Goal: Task Accomplishment & Management: Manage account settings

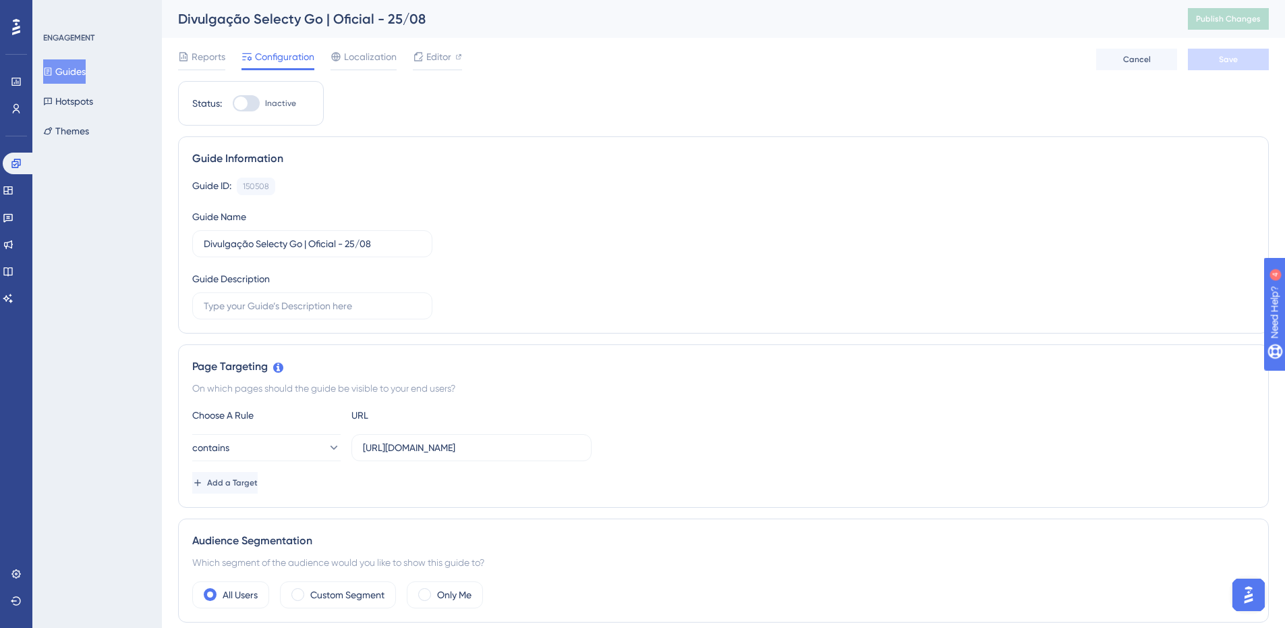
click at [86, 76] on button "Guides" at bounding box center [64, 71] width 43 height 24
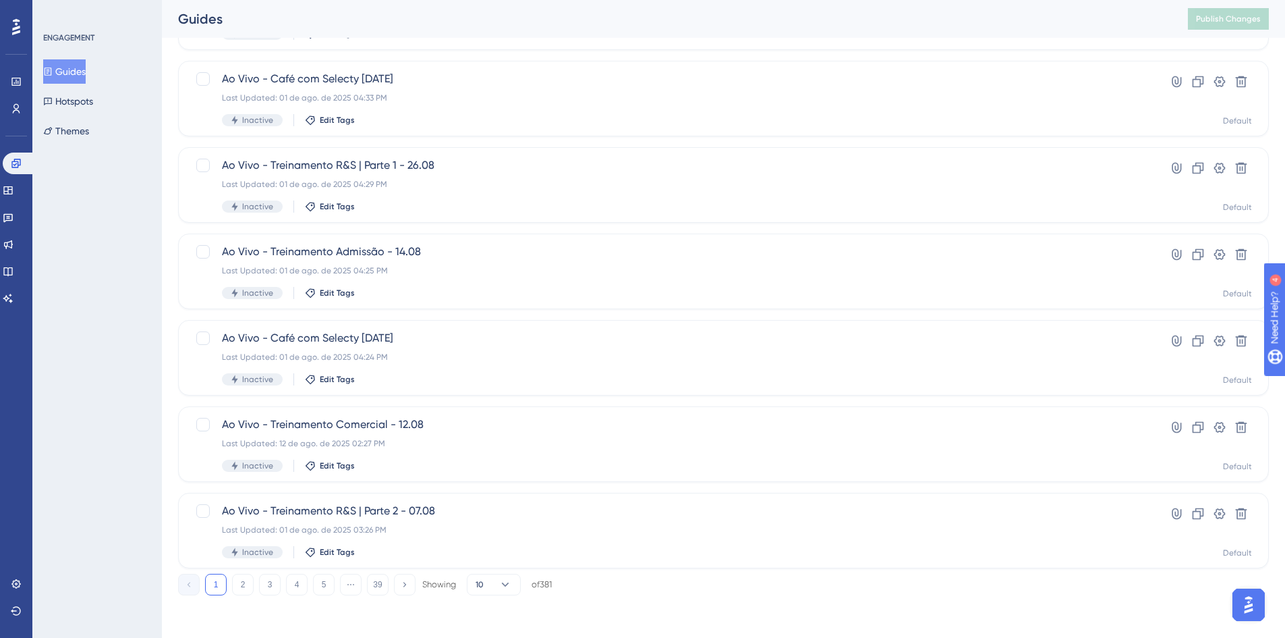
scroll to position [410, 0]
click at [294, 582] on button "4" at bounding box center [297, 584] width 22 height 22
click at [322, 586] on button "5" at bounding box center [324, 584] width 22 height 22
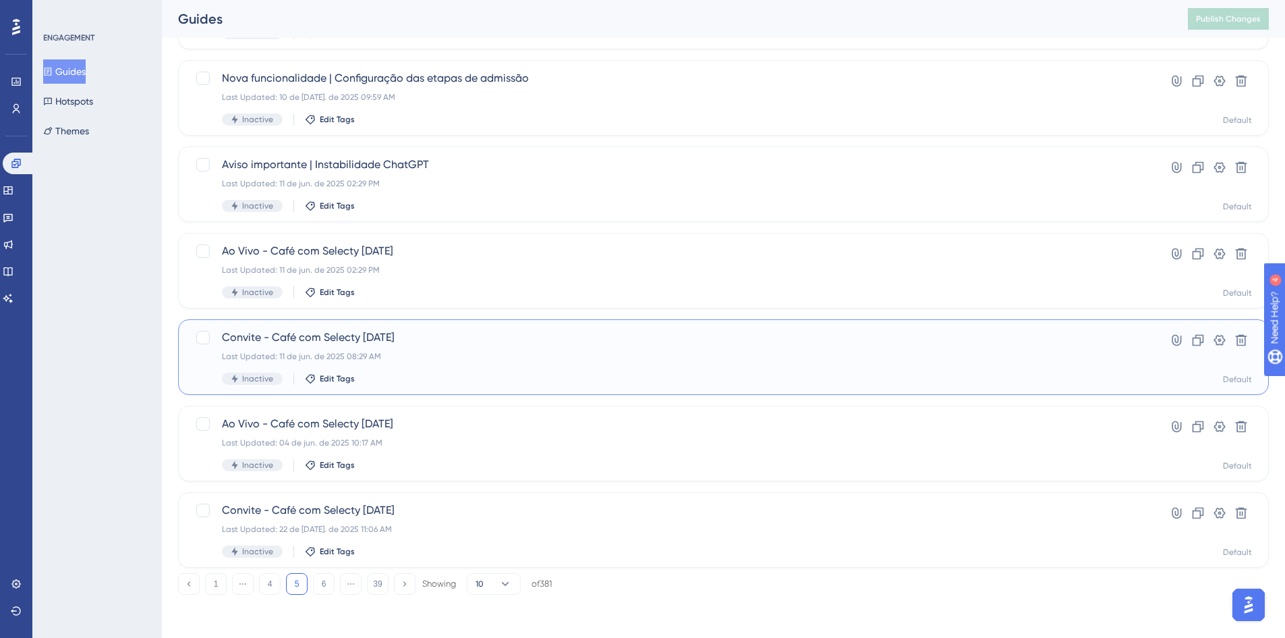
click at [404, 339] on span "Convite - Café com Selecty [DATE]" at bounding box center [669, 337] width 895 height 16
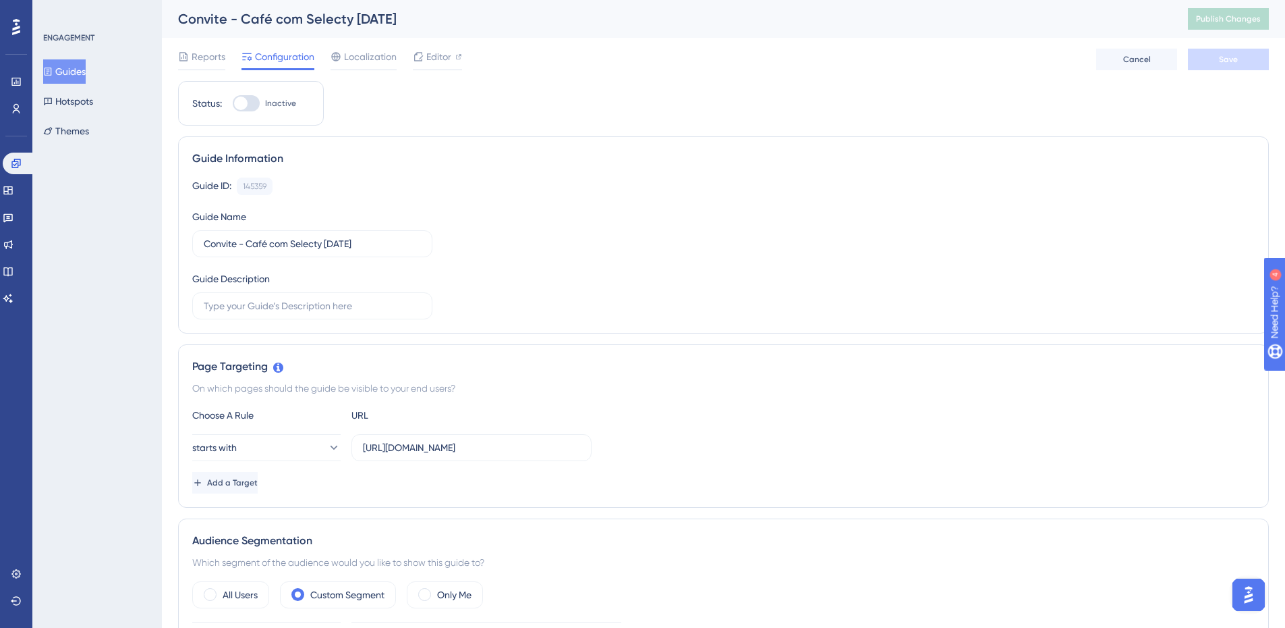
click at [86, 70] on button "Guides" at bounding box center [64, 71] width 43 height 24
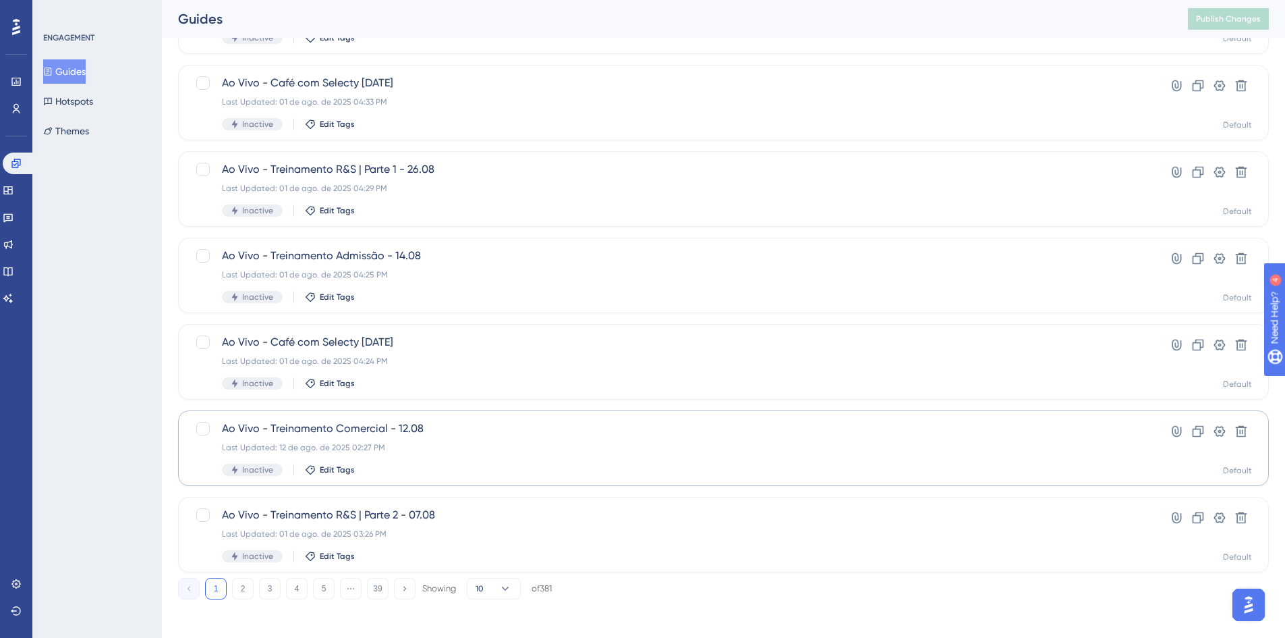
scroll to position [410, 0]
click at [295, 584] on button "4" at bounding box center [297, 584] width 22 height 22
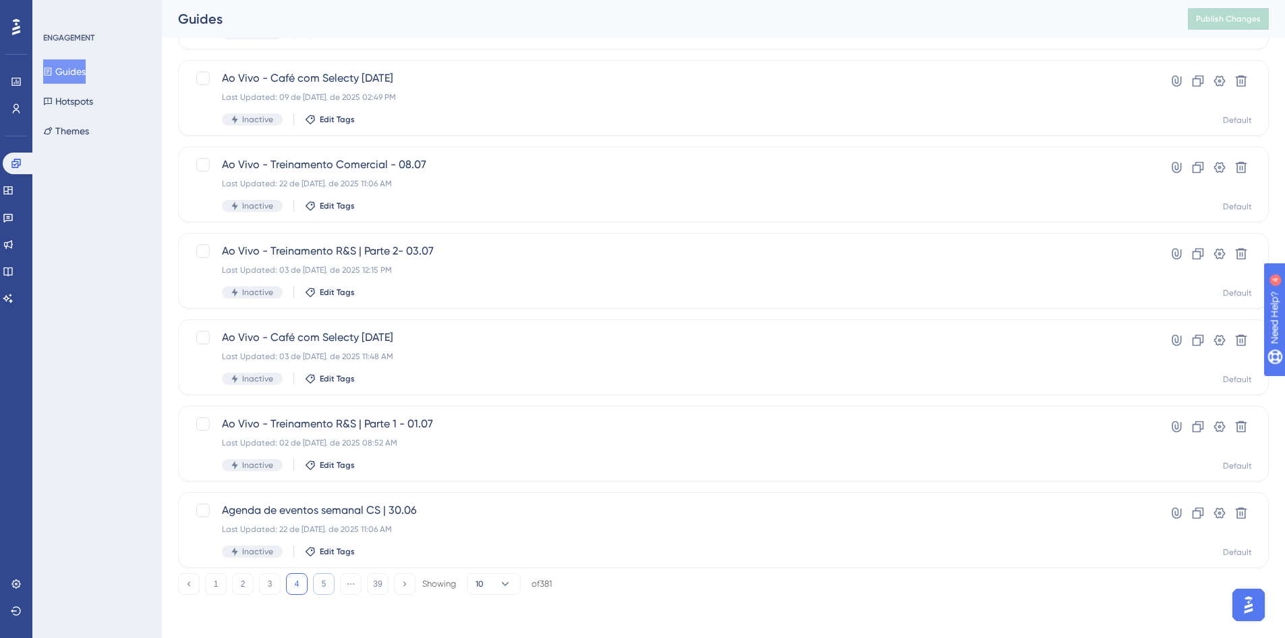
click at [328, 584] on button "5" at bounding box center [324, 584] width 22 height 22
click at [1193, 343] on icon at bounding box center [1198, 340] width 11 height 11
click at [59, 65] on button "Guides" at bounding box center [64, 71] width 43 height 24
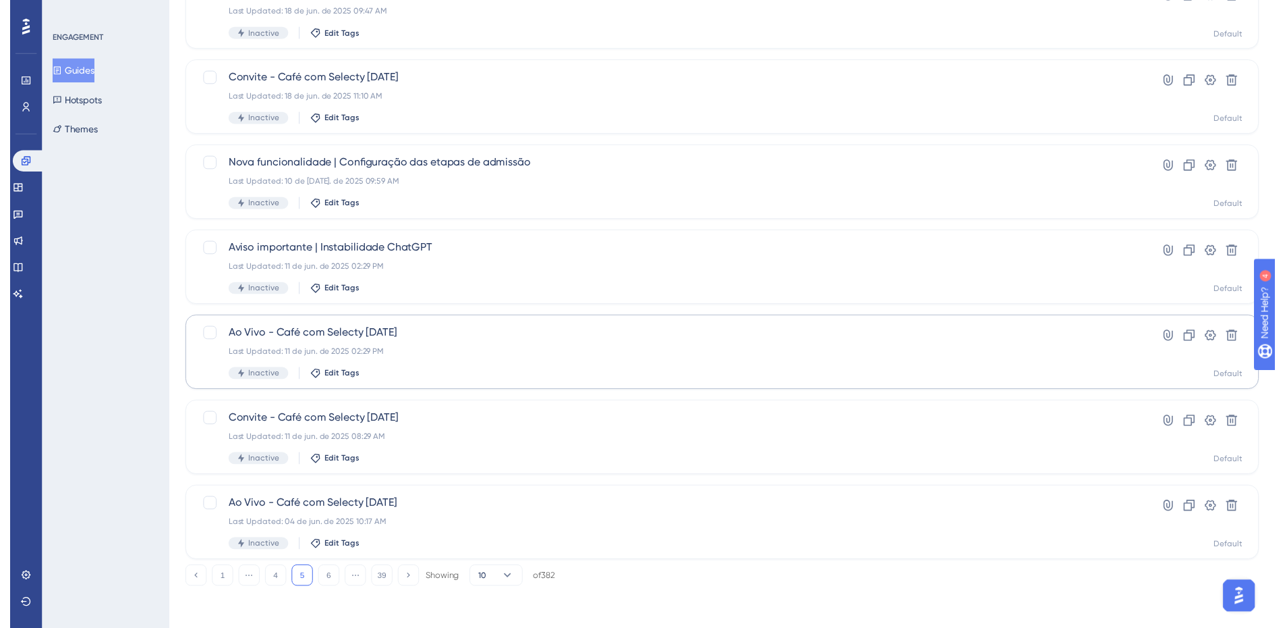
scroll to position [0, 0]
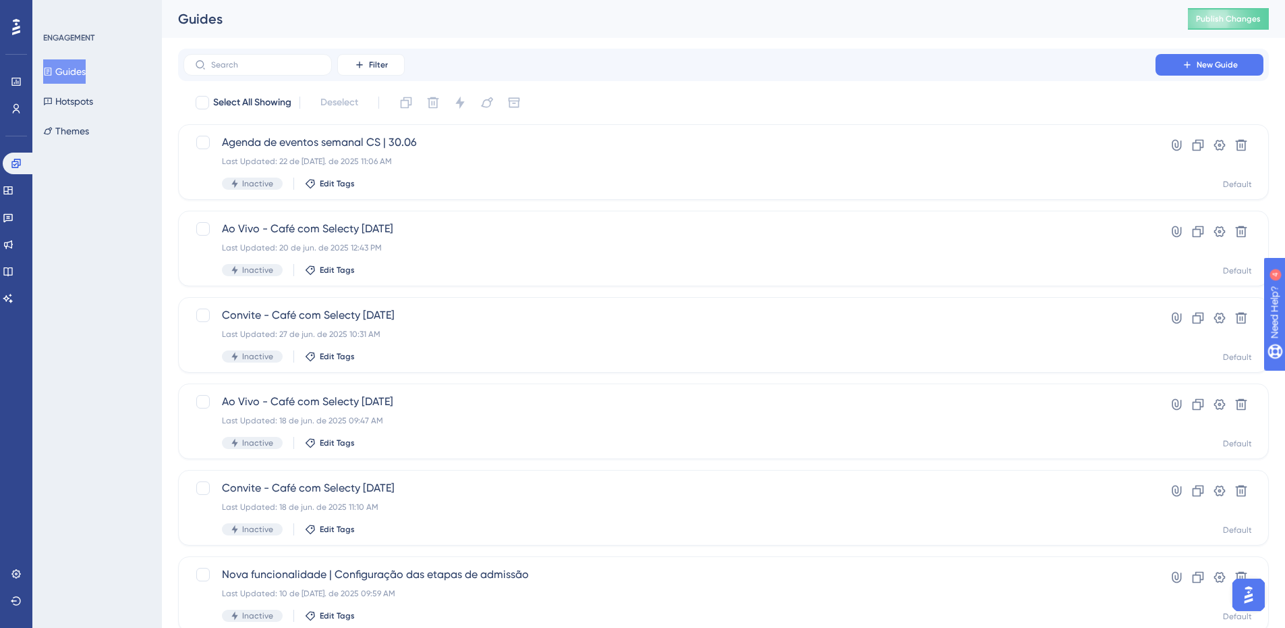
click at [80, 80] on button "Guides" at bounding box center [64, 71] width 43 height 24
click at [84, 74] on button "Guides" at bounding box center [64, 71] width 43 height 24
click at [1243, 24] on button "Publish Changes" at bounding box center [1228, 19] width 81 height 22
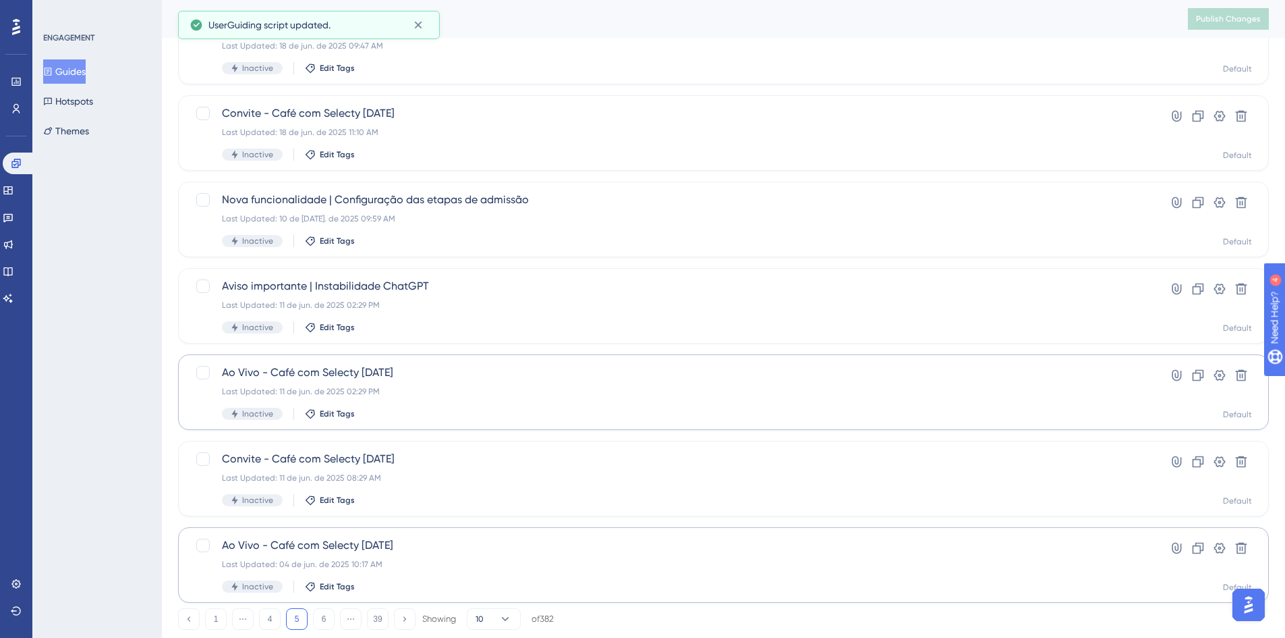
scroll to position [410, 0]
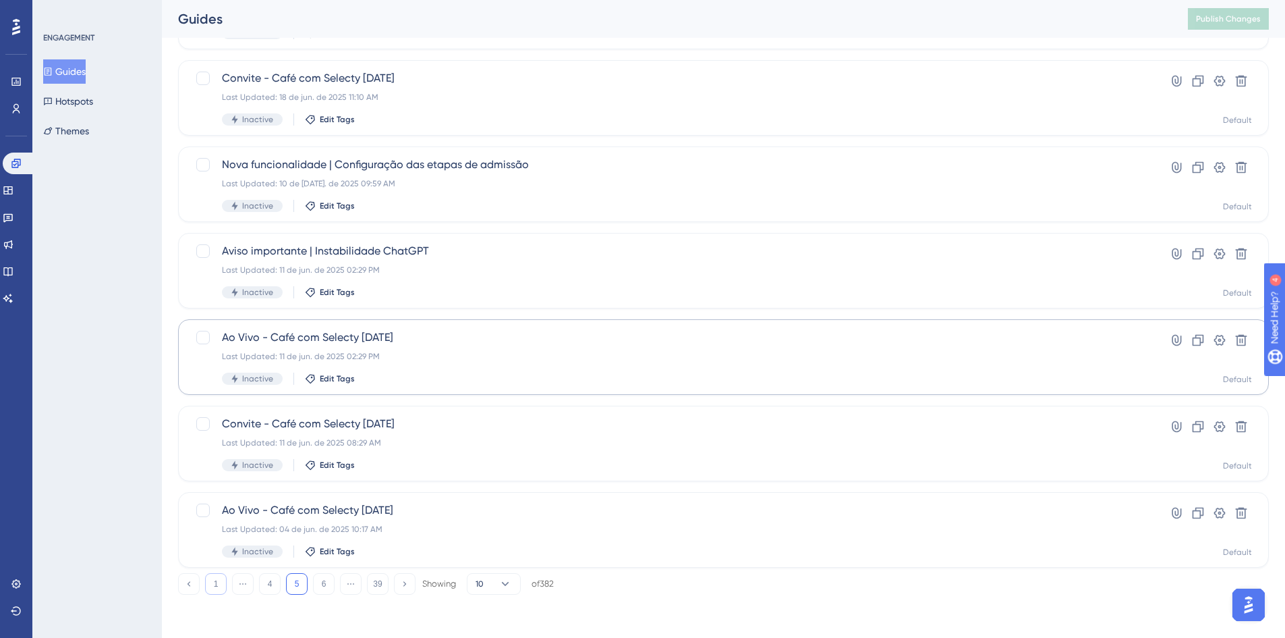
click at [219, 578] on button "1" at bounding box center [216, 584] width 22 height 22
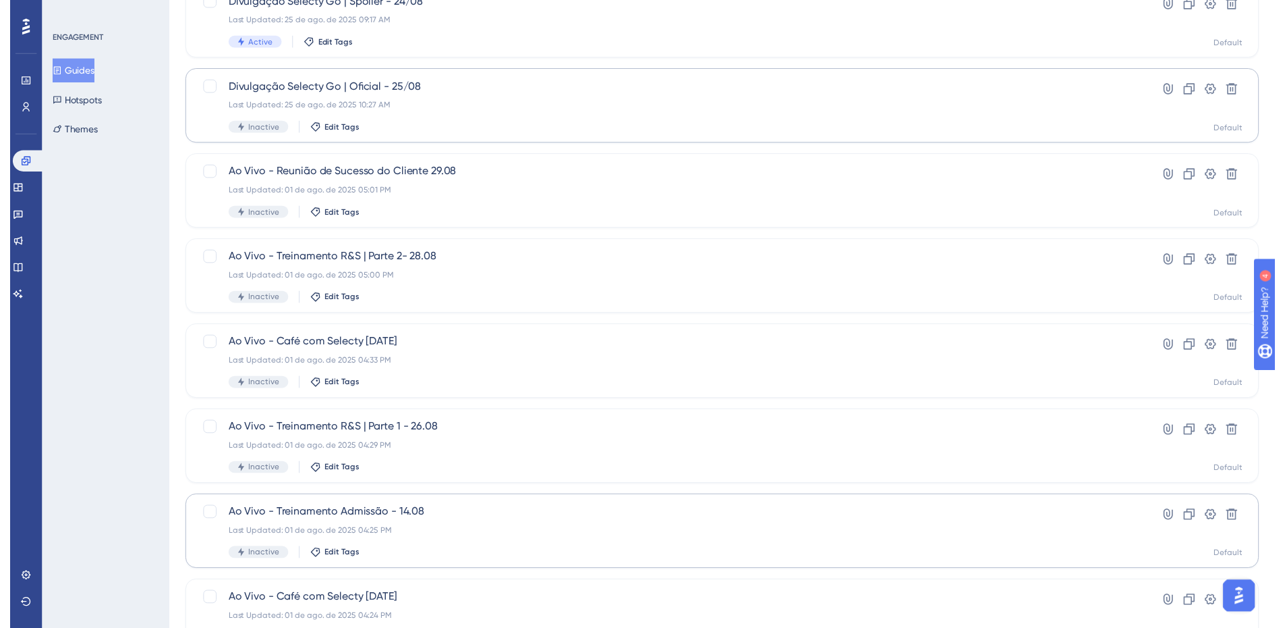
scroll to position [0, 0]
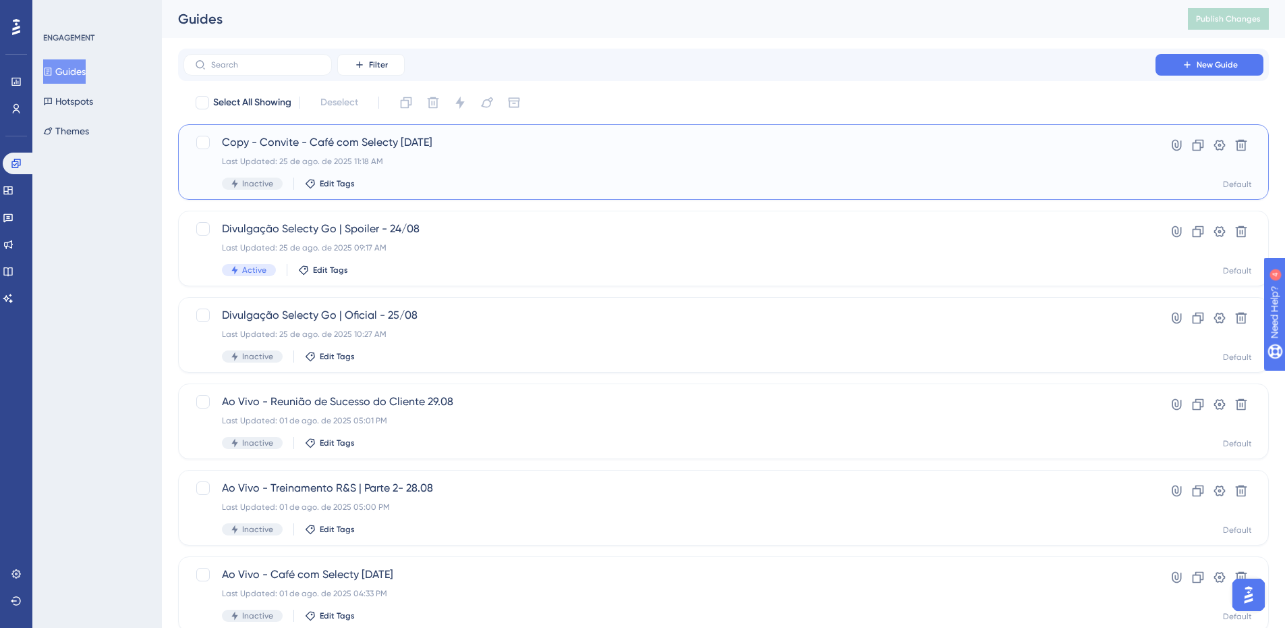
click at [496, 158] on div "Last Updated: 25 de ago. de 2025 11:18 AM" at bounding box center [669, 161] width 895 height 11
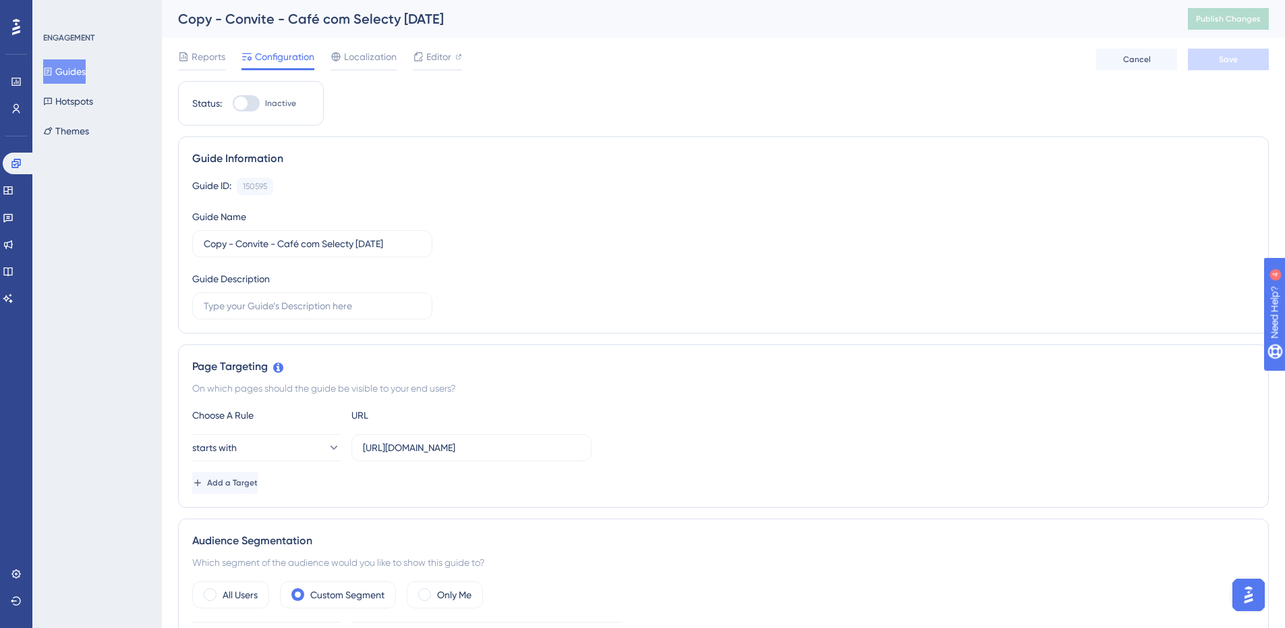
click at [244, 18] on div "Copy - Convite - Café com Selecty [DATE]" at bounding box center [666, 18] width 976 height 19
drag, startPoint x: 235, startPoint y: 244, endPoint x: 169, endPoint y: 238, distance: 67.1
click at [0, 0] on div "Performance Users Engagement Widgets Feedback Product Updates Knowledge Base AI…" at bounding box center [0, 0] width 0 height 0
type input "Convite - Café com Selecty [DATE]"
click at [489, 223] on div "Guide ID: 150595 Copy Guide Name Convite - Café com Selecty [DATE] Guide Descri…" at bounding box center [723, 248] width 1063 height 142
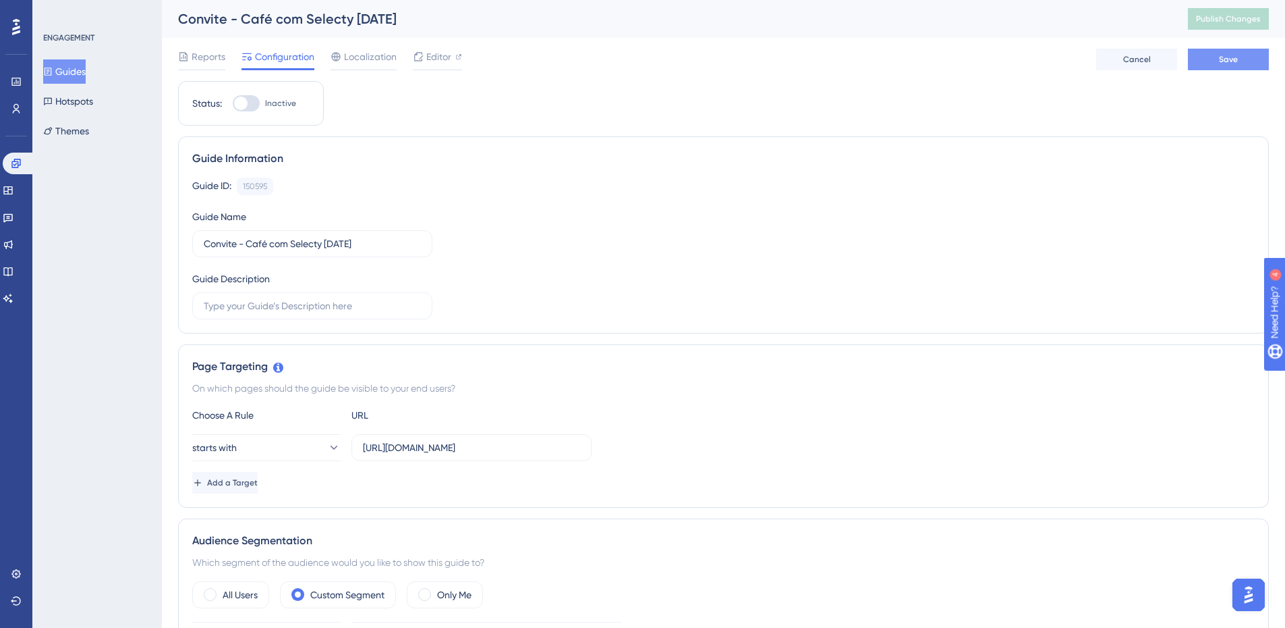
click at [1213, 67] on button "Save" at bounding box center [1228, 60] width 81 height 22
click at [1225, 18] on span "Publish Changes" at bounding box center [1228, 18] width 65 height 11
click at [1225, 22] on span "Publish Changes" at bounding box center [1228, 18] width 65 height 11
click at [86, 70] on button "Guides" at bounding box center [64, 71] width 43 height 24
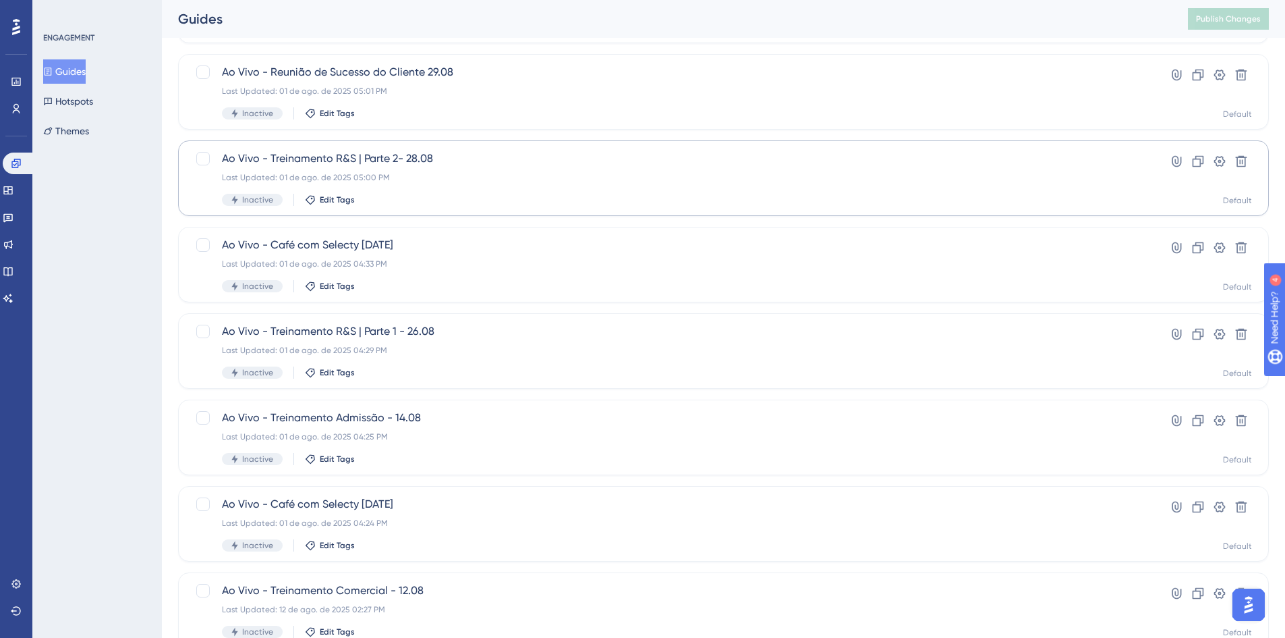
scroll to position [337, 0]
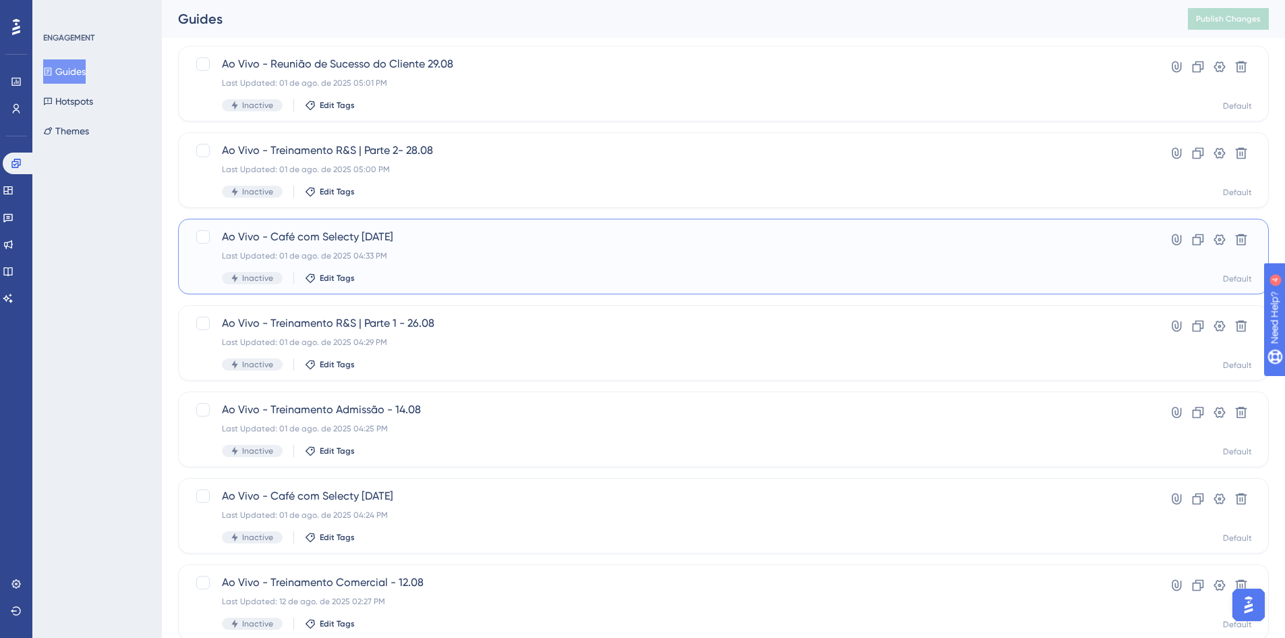
click at [440, 245] on div "Ao Vivo - Café com Selecty [DATE] Last Updated: 01 de ago. de 2025 04:33 PM Ina…" at bounding box center [669, 256] width 895 height 55
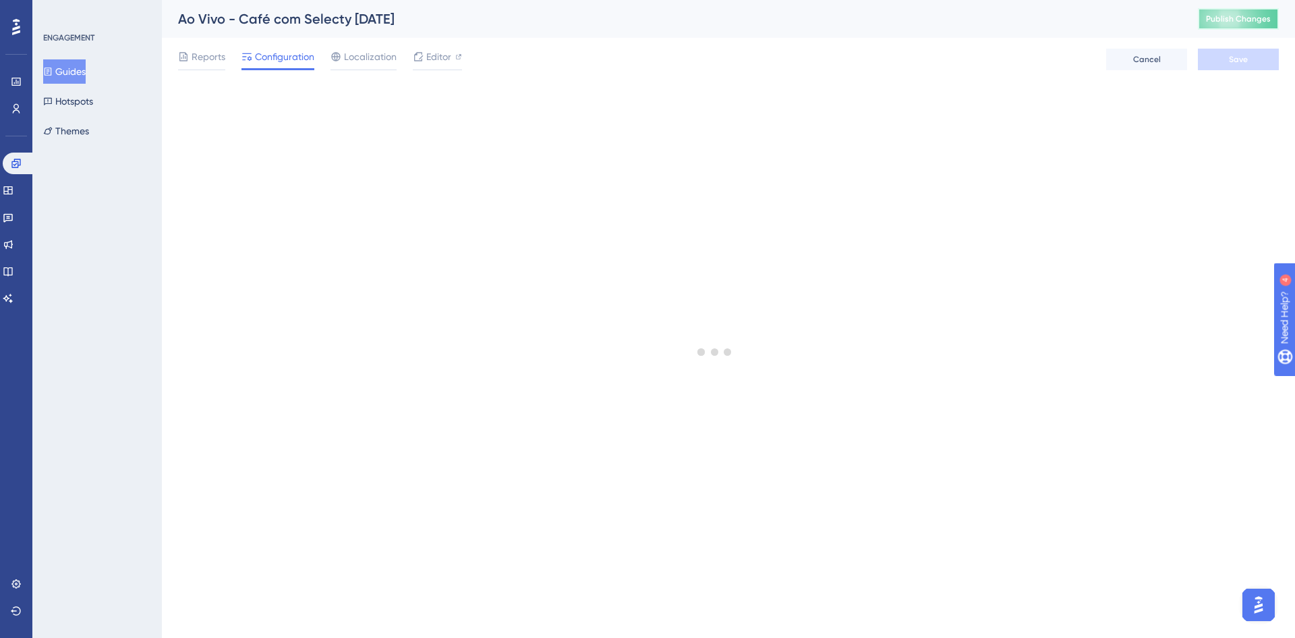
click at [1202, 23] on button "Publish Changes" at bounding box center [1238, 19] width 81 height 22
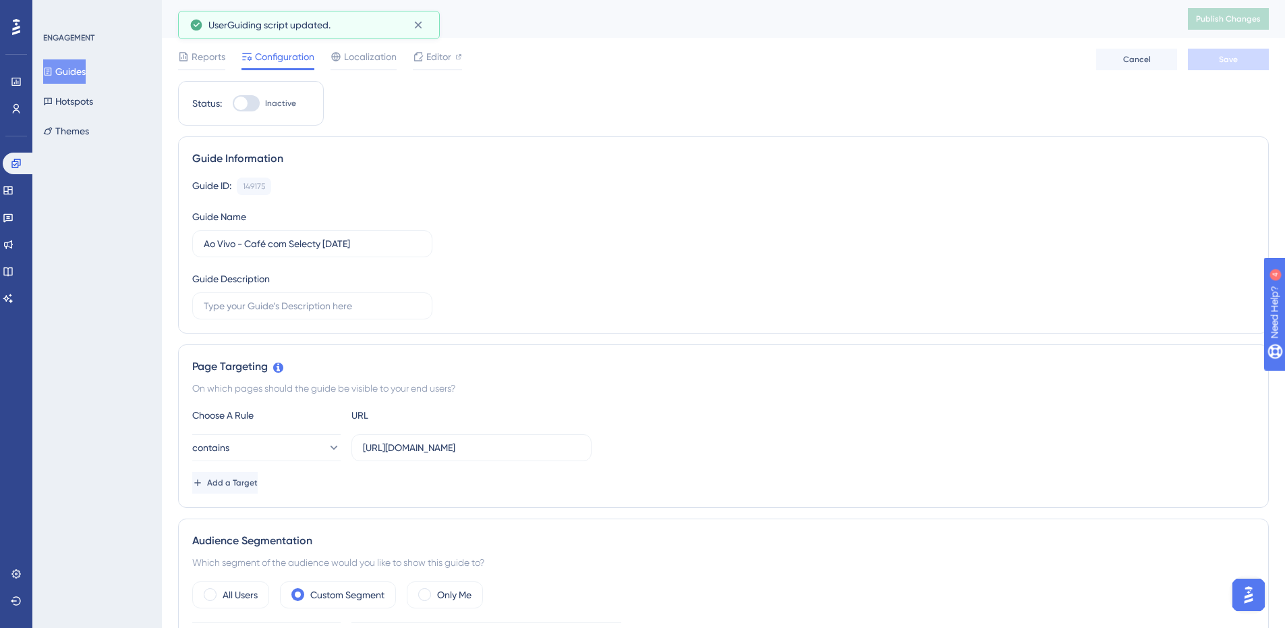
click at [86, 76] on button "Guides" at bounding box center [64, 71] width 43 height 24
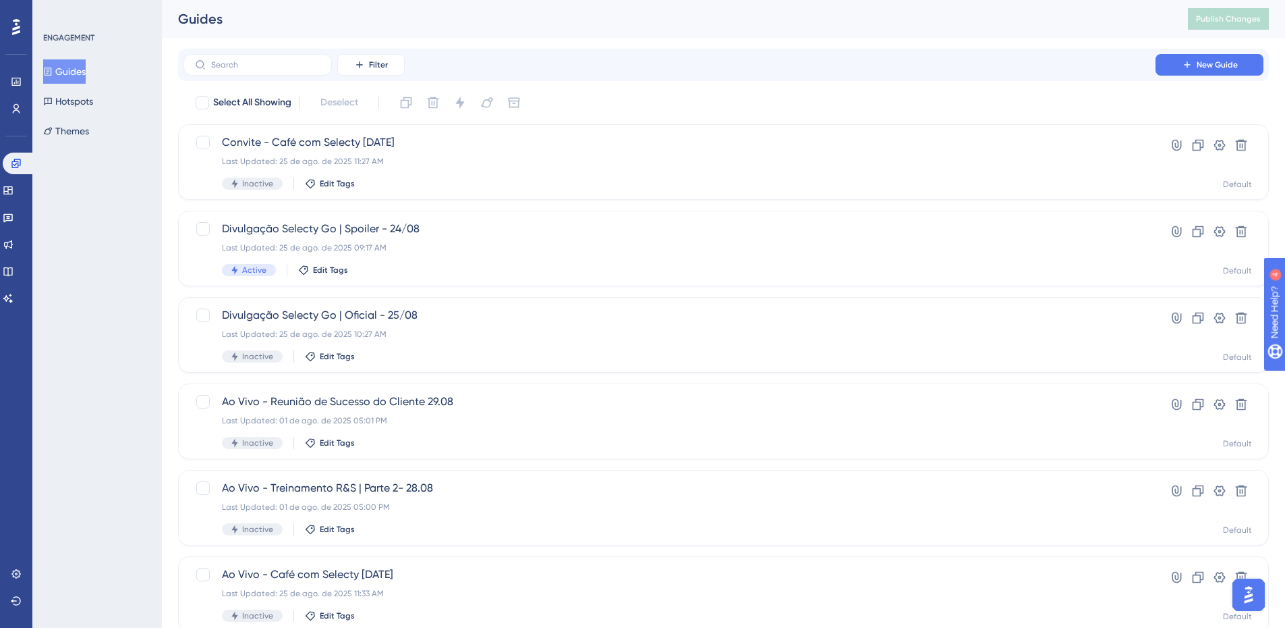
click at [0, 0] on div "Performance Users Engagement Widgets Feedback Product Updates Knowledge Base AI…" at bounding box center [0, 0] width 0 height 0
